Goal: Task Accomplishment & Management: Manage account settings

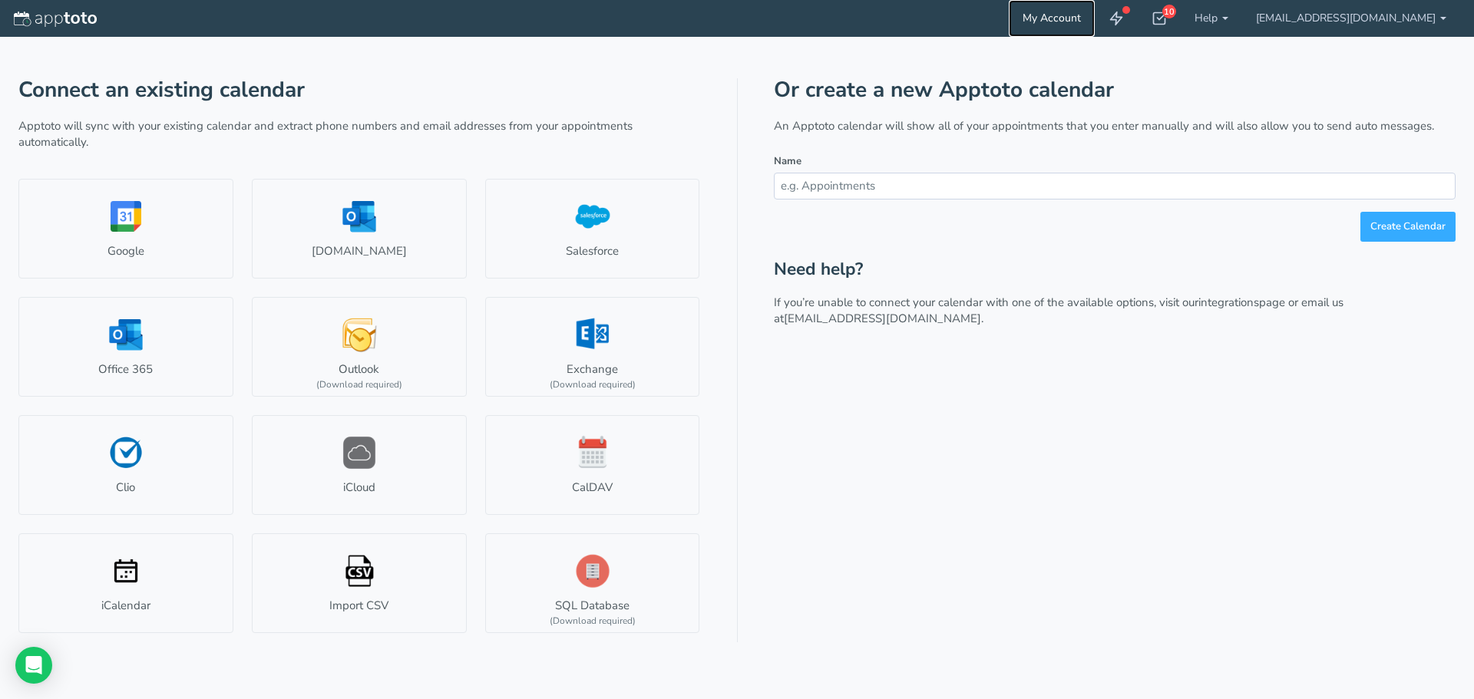
click at [1095, 14] on link "My Account" at bounding box center [1052, 18] width 86 height 37
click at [1167, 14] on icon at bounding box center [1158, 18] width 15 height 15
click at [1420, 69] on div "Connect an existing calendar Apptoto will sync with your existing calendar and …" at bounding box center [736, 340] width 1437 height 606
